Goal: Information Seeking & Learning: Learn about a topic

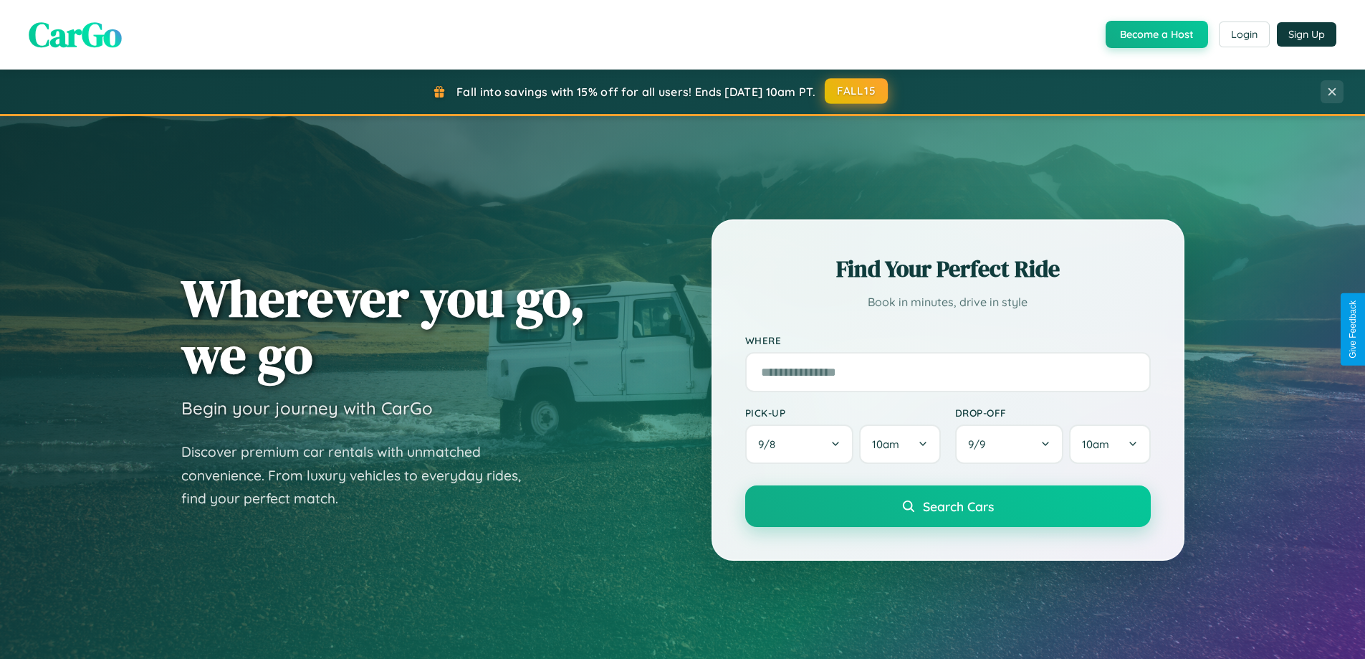
click at [857, 91] on button "FALL15" at bounding box center [856, 91] width 63 height 26
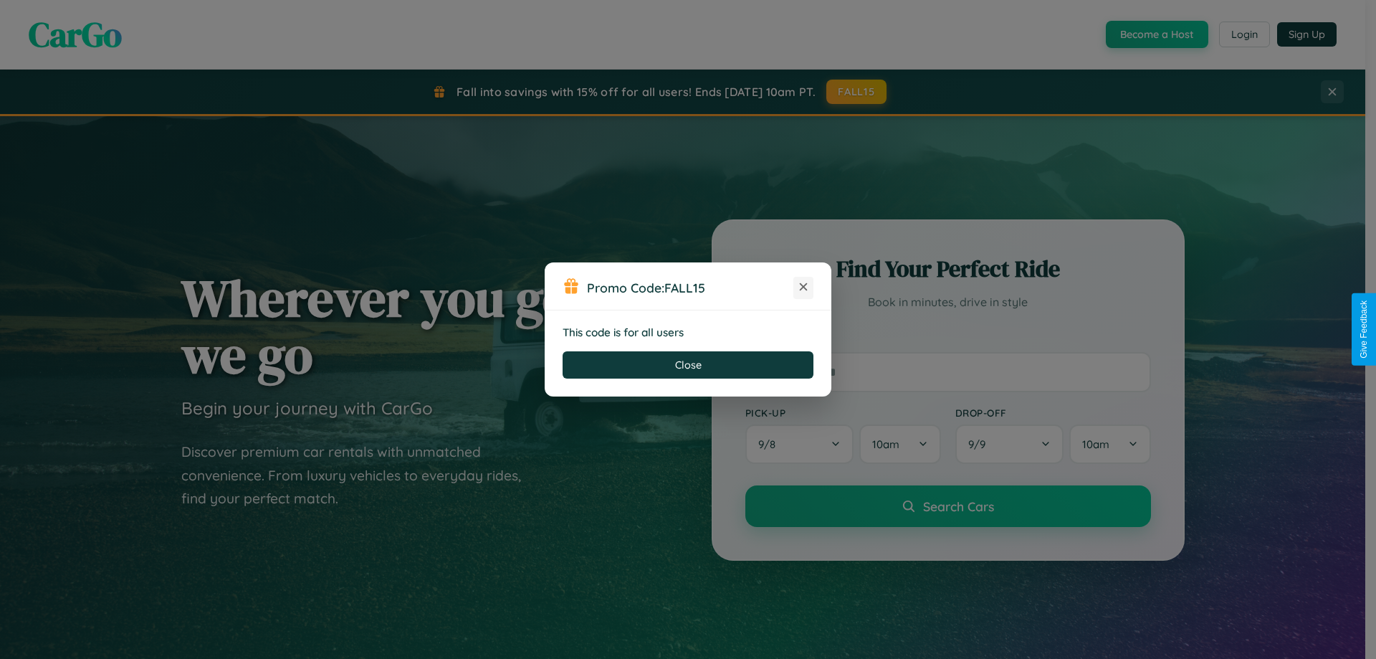
click at [803, 287] on icon at bounding box center [803, 287] width 14 height 14
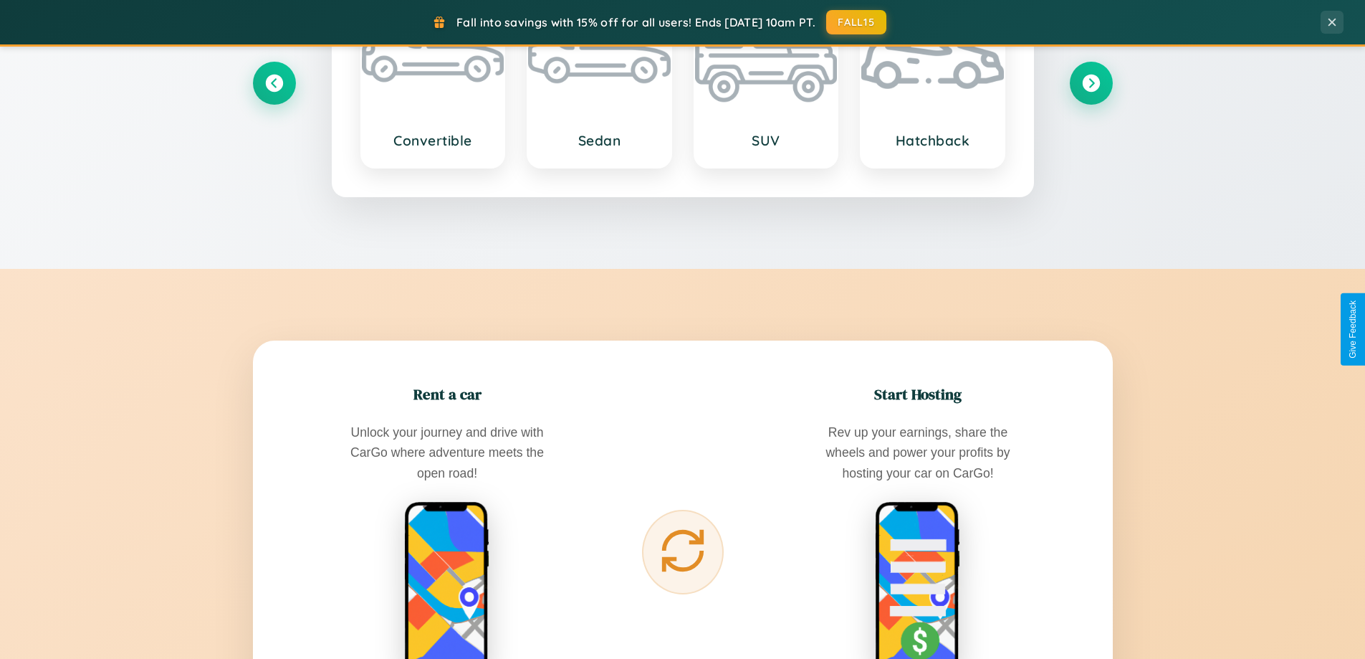
scroll to position [2758, 0]
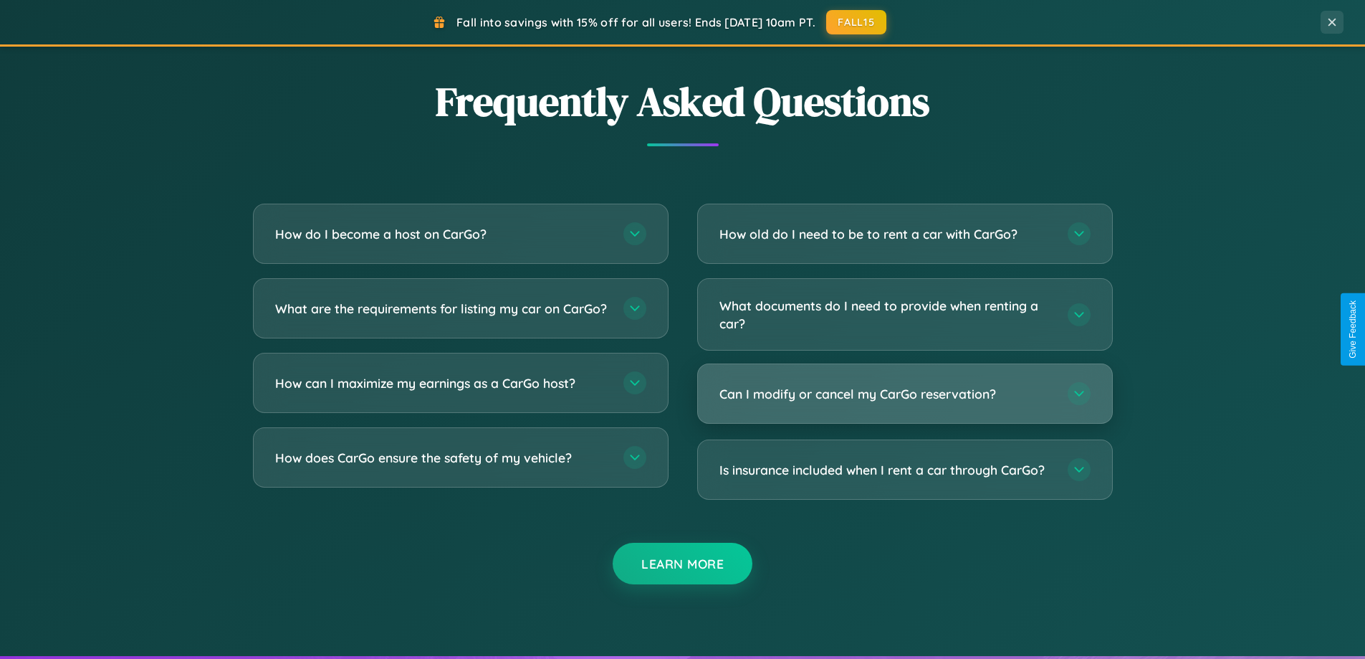
click at [904, 394] on h3 "Can I modify or cancel my CarGo reservation?" at bounding box center [887, 394] width 334 height 18
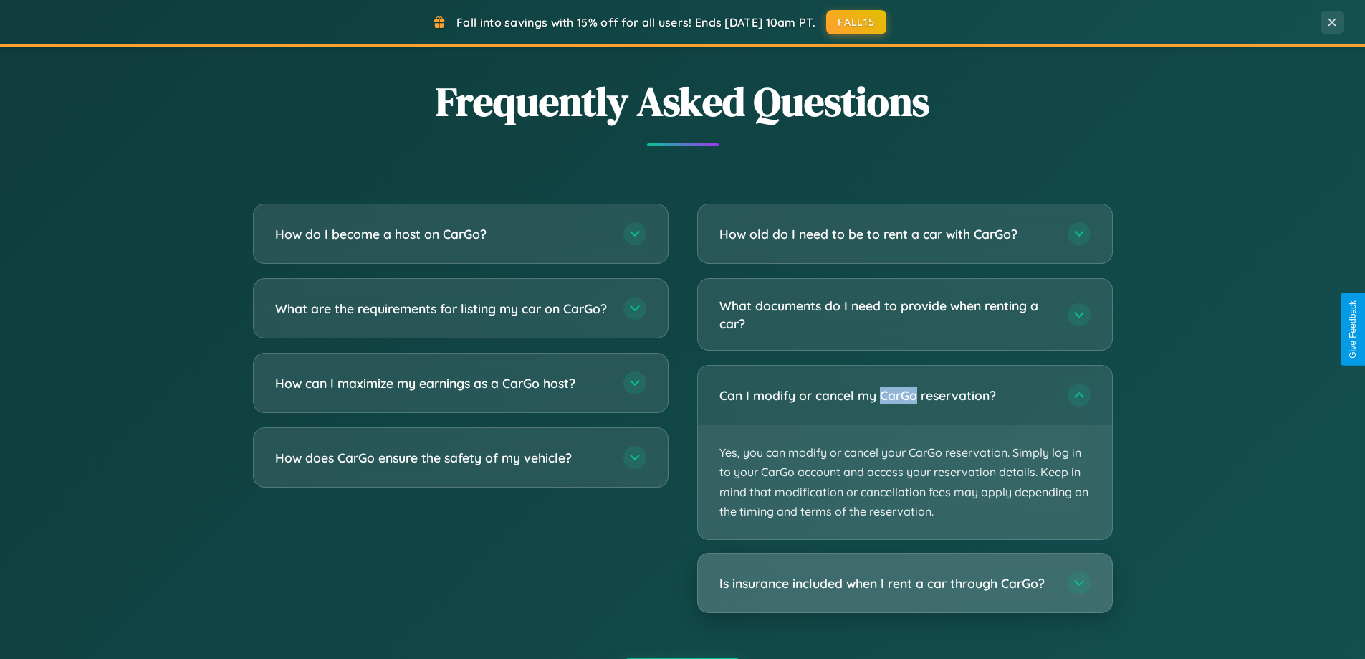
click at [904, 584] on h3 "Is insurance included when I rent a car through CarGo?" at bounding box center [887, 583] width 334 height 18
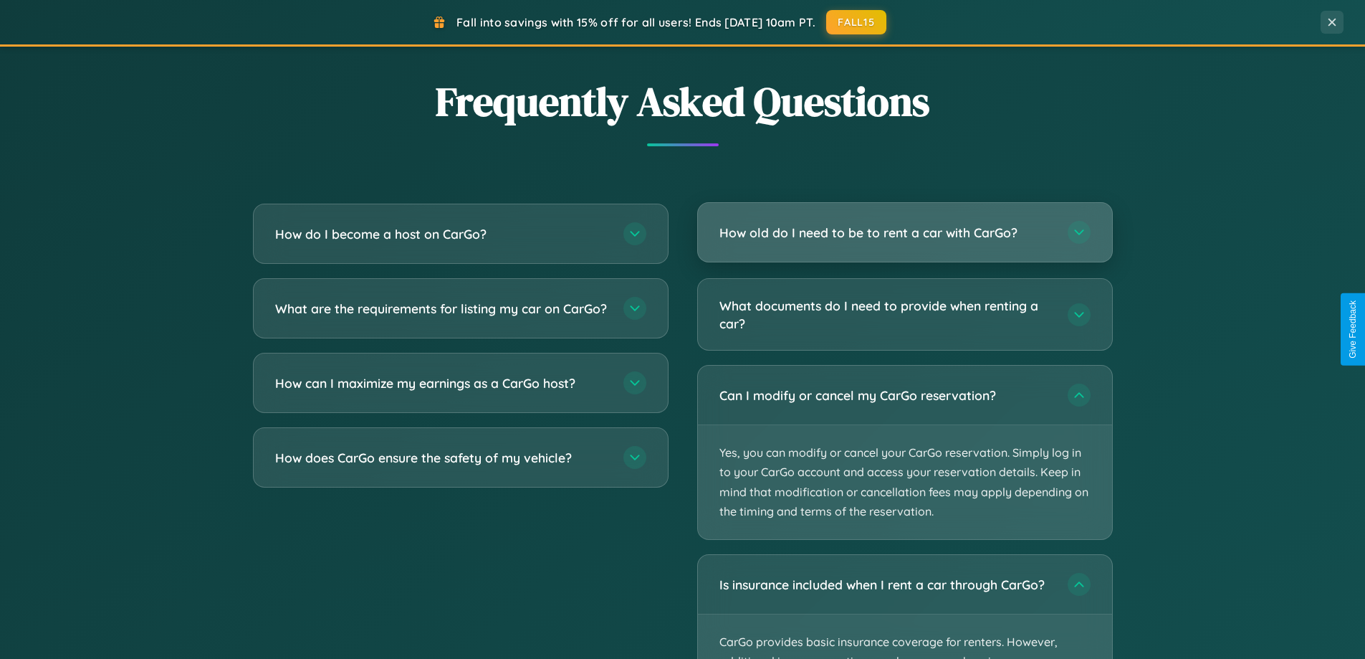
click at [904, 232] on h3 "How old do I need to be to rent a car with CarGo?" at bounding box center [887, 233] width 334 height 18
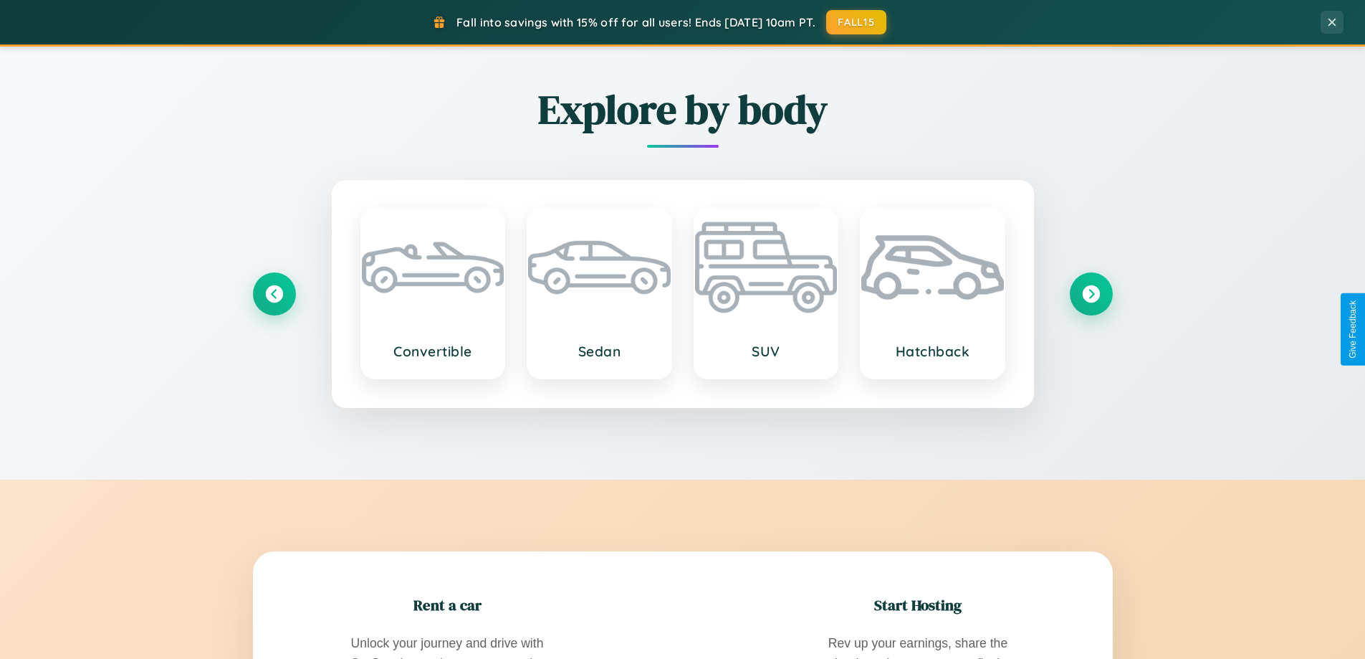
scroll to position [0, 0]
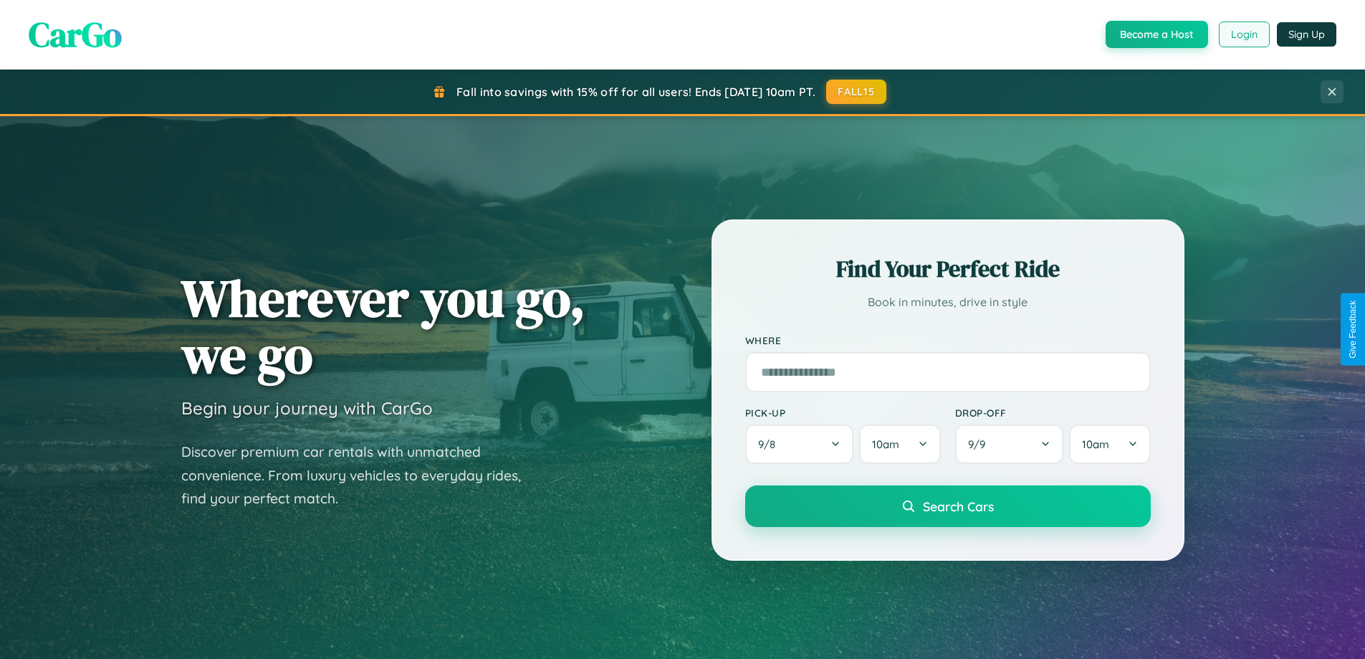
click at [1243, 34] on button "Login" at bounding box center [1244, 35] width 51 height 26
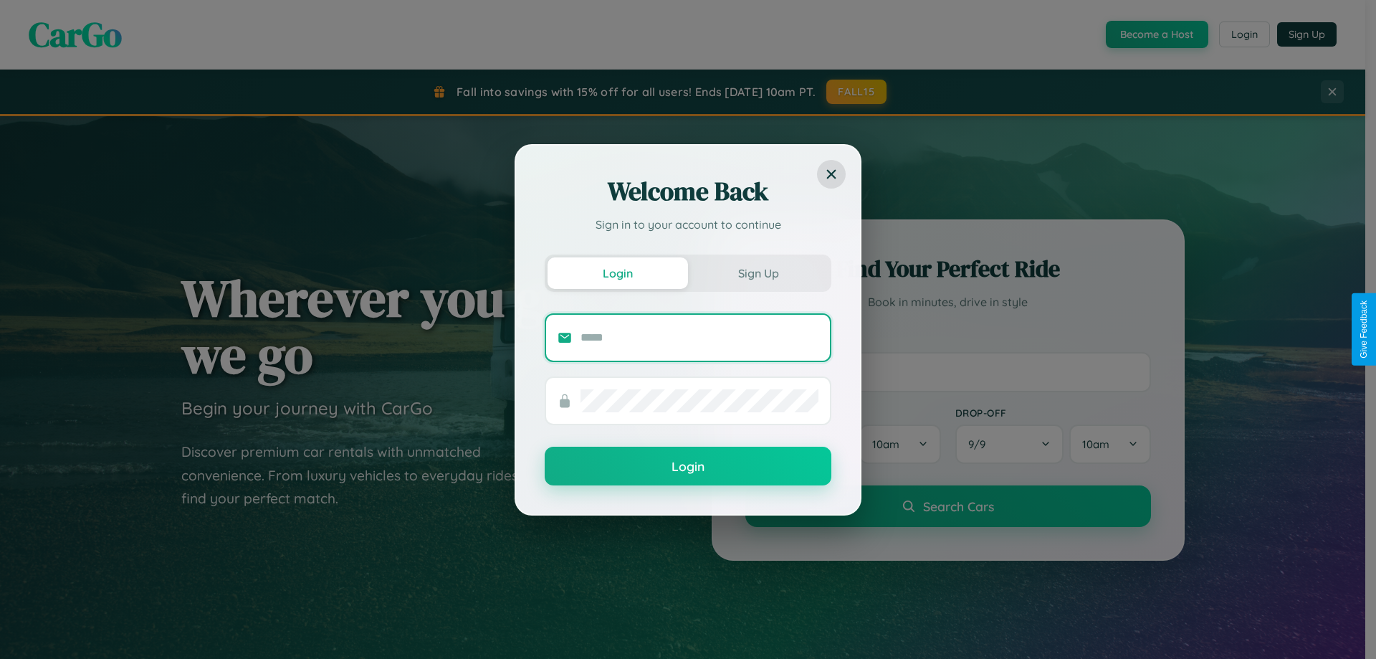
click at [699, 337] on input "text" at bounding box center [700, 337] width 238 height 23
type input "**********"
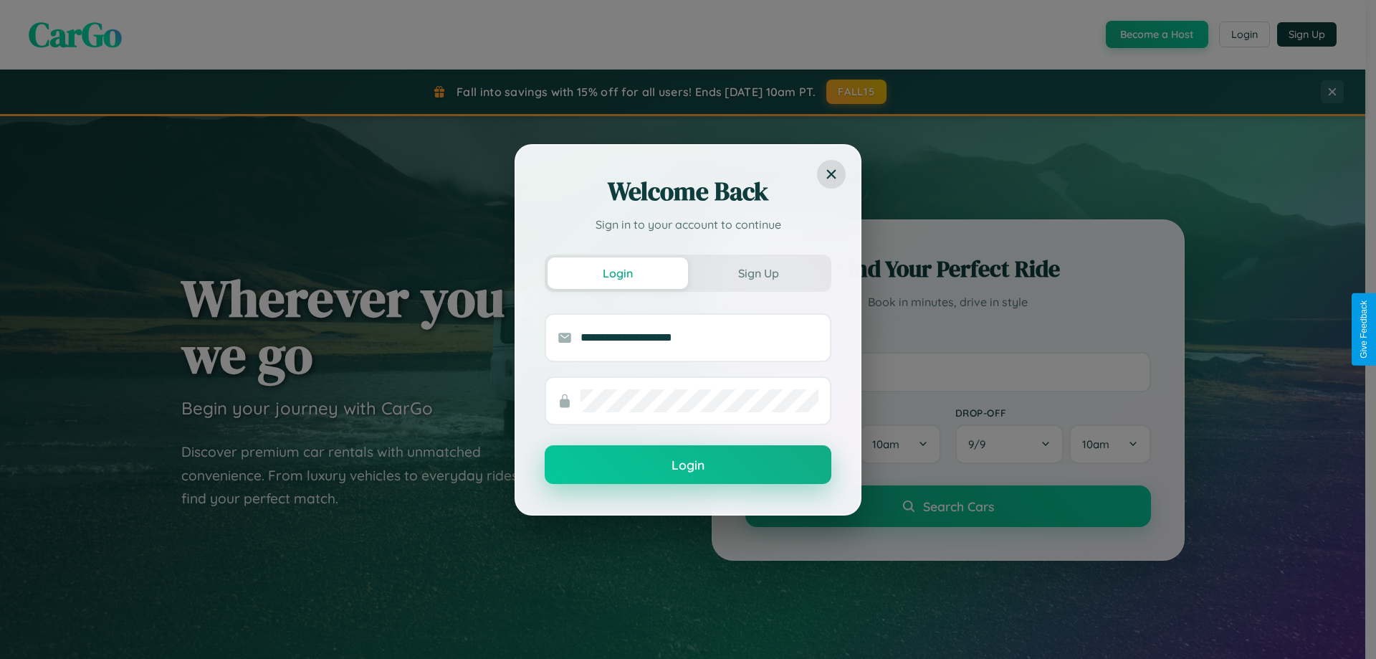
click at [688, 464] on button "Login" at bounding box center [688, 464] width 287 height 39
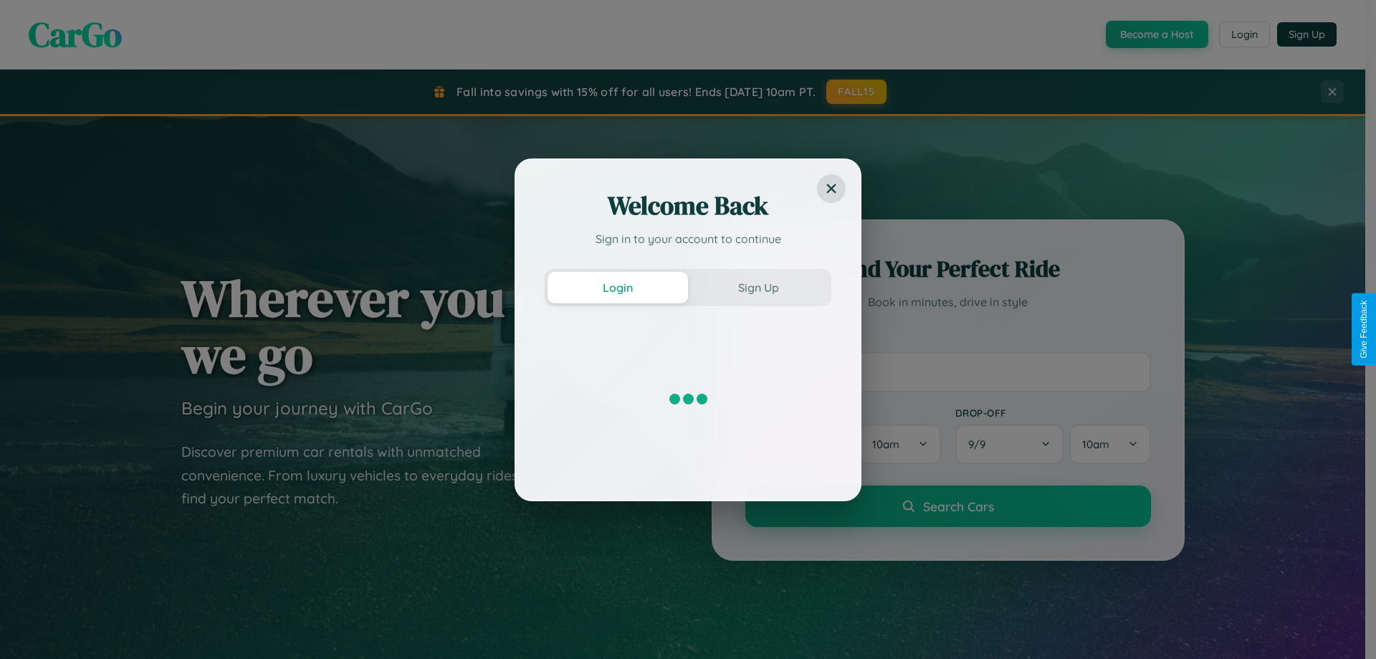
click at [857, 92] on div "Welcome Back Sign in to your account to continue Login Sign Up" at bounding box center [688, 329] width 1376 height 659
